Goal: Check status: Check status

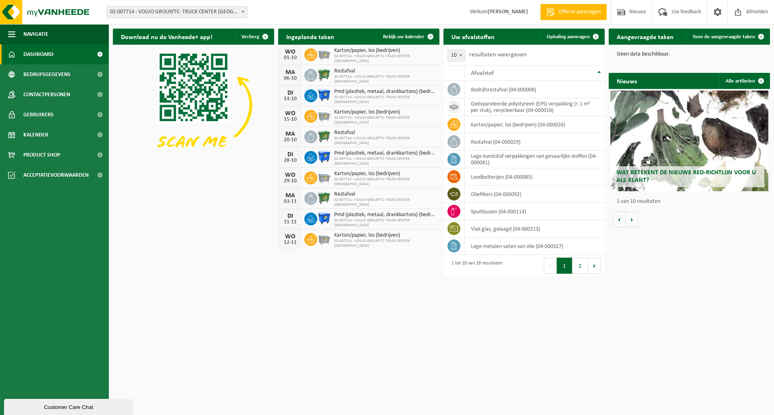
click at [264, 11] on div "Vestiging: 02-007714 - VOLVO GROUP/TC- TRUCK CENTER [GEOGRAPHIC_DATA] - [GEOGRA…" at bounding box center [387, 12] width 774 height 25
drag, startPoint x: 420, startPoint y: 369, endPoint x: 421, endPoint y: 349, distance: 19.8
click at [417, 349] on html "Vestiging: 02-007714 - VOLVO GROUP/TC- TRUCK CENTER [GEOGRAPHIC_DATA] - [GEOGRA…" at bounding box center [387, 207] width 774 height 415
click at [362, 78] on span "02-007714 - VOLVO GROUP/TC- TRUCK CENTER [GEOGRAPHIC_DATA]" at bounding box center [384, 80] width 101 height 10
drag, startPoint x: 506, startPoint y: 73, endPoint x: 430, endPoint y: 7, distance: 100.8
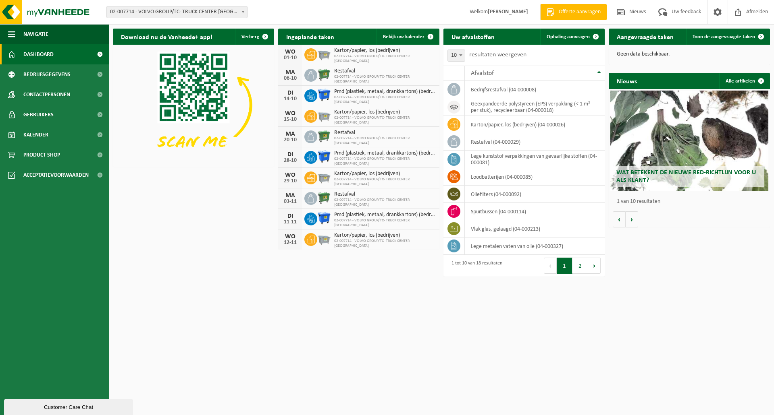
click at [430, 7] on div "Vestiging: 02-007714 - VOLVO GROUP/TC- TRUCK CENTER [GEOGRAPHIC_DATA] - [GEOGRA…" at bounding box center [387, 127] width 774 height 255
click at [425, 36] on span at bounding box center [430, 37] width 16 height 16
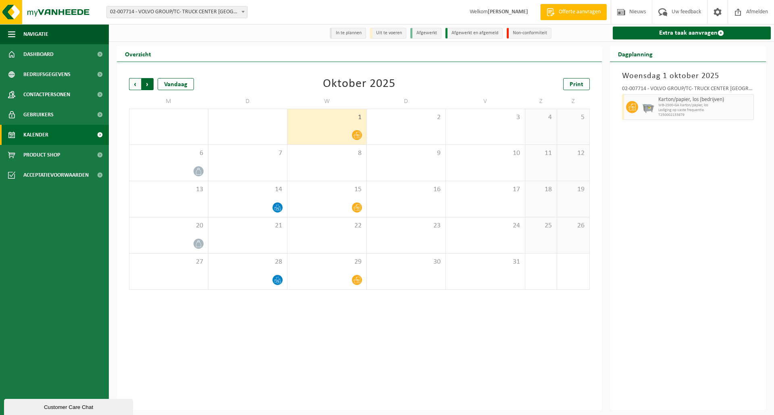
click at [138, 87] on span "Vorige" at bounding box center [135, 84] width 12 height 12
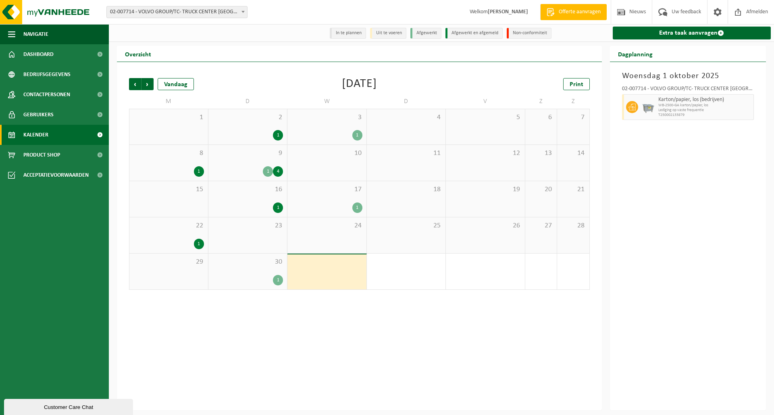
click at [260, 276] on div "1" at bounding box center [247, 280] width 71 height 10
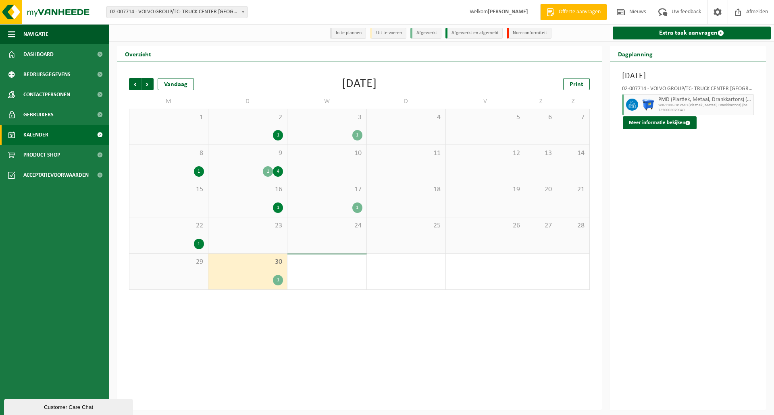
click at [279, 283] on div "1" at bounding box center [278, 280] width 10 height 10
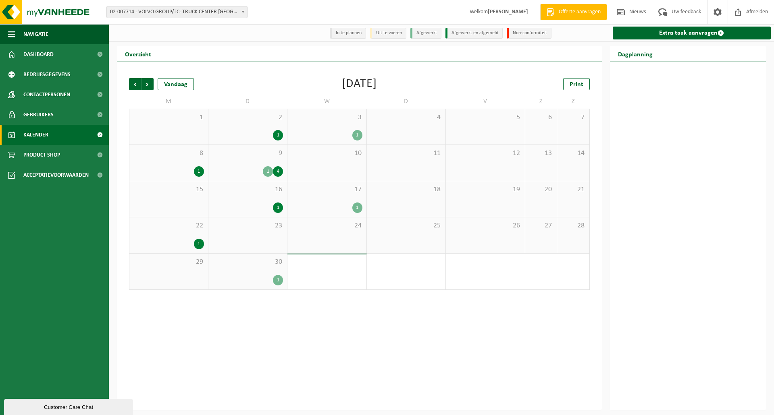
click at [213, 273] on div "30 1" at bounding box center [247, 272] width 79 height 36
click at [357, 252] on div "24" at bounding box center [326, 236] width 79 height 36
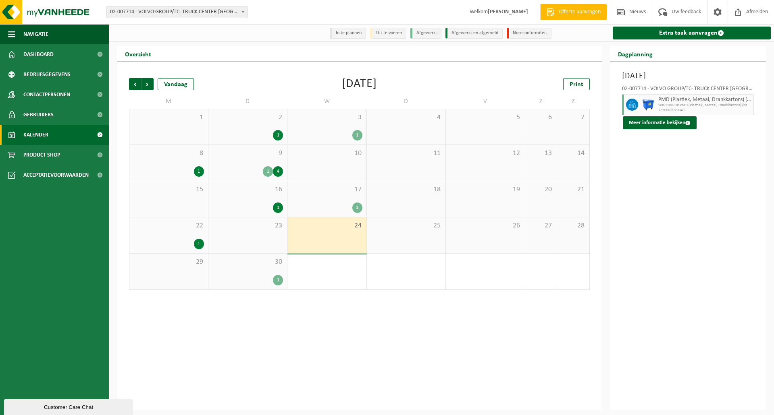
click at [456, 231] on div "26" at bounding box center [485, 236] width 79 height 36
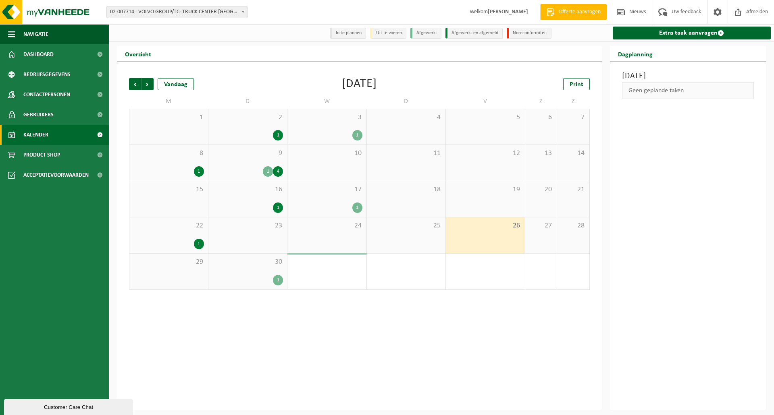
click at [550, 245] on div "27" at bounding box center [541, 236] width 32 height 36
click at [597, 241] on div "Vorige Volgende Vandaag September 2025 Print M D W D V Z Z 1 2 1 3 1 4 5 6 7 8 …" at bounding box center [359, 236] width 485 height 349
click at [575, 241] on div "28" at bounding box center [573, 236] width 32 height 36
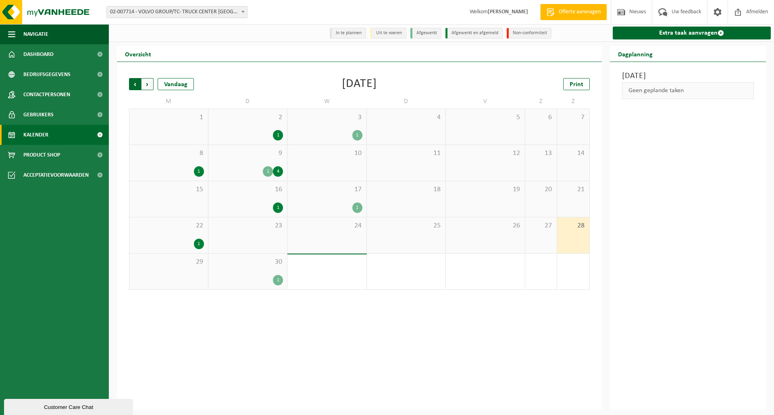
click at [146, 85] on span "Volgende" at bounding box center [147, 84] width 12 height 12
